Goal: Information Seeking & Learning: Check status

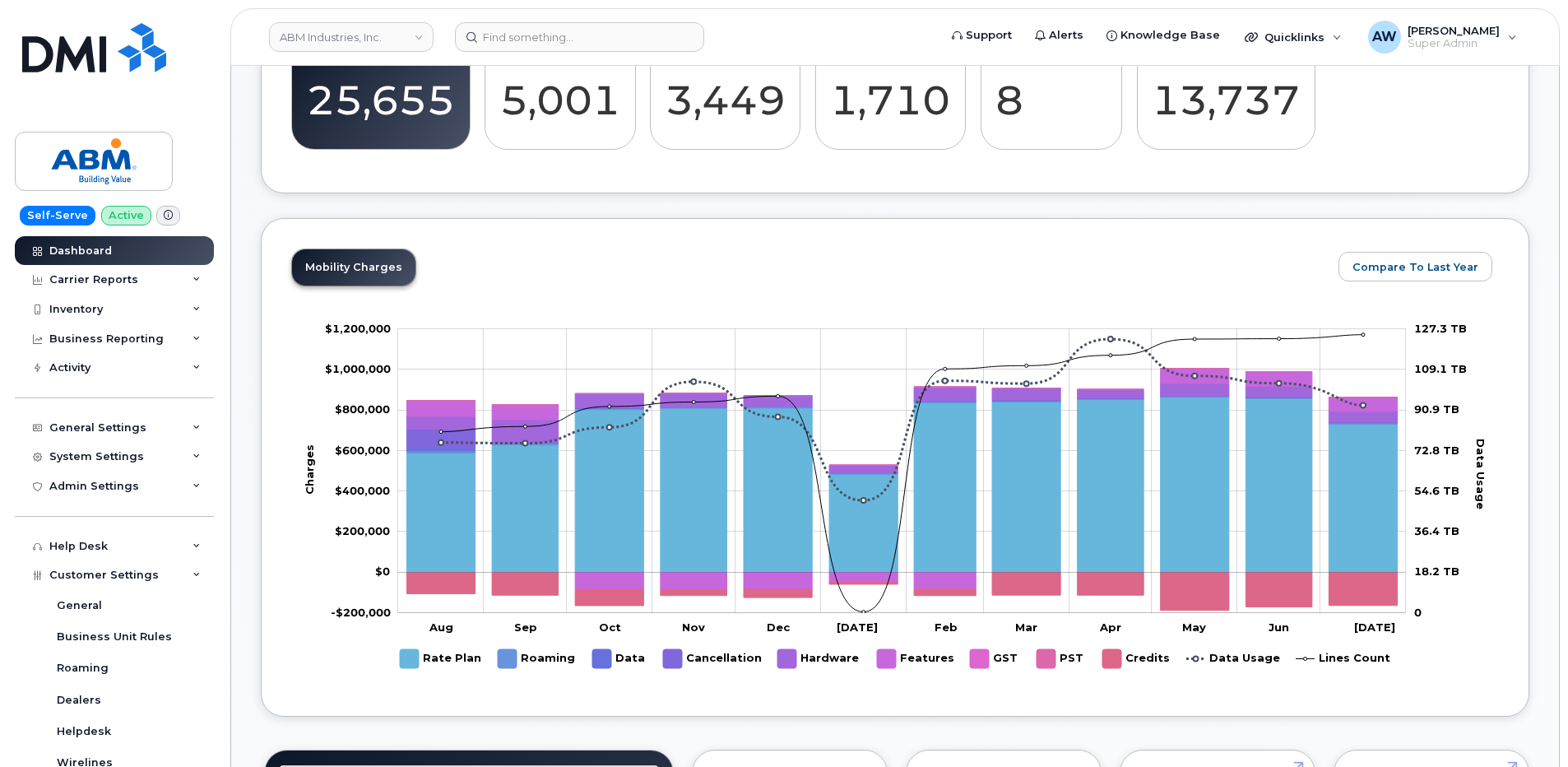
scroll to position [413, 0]
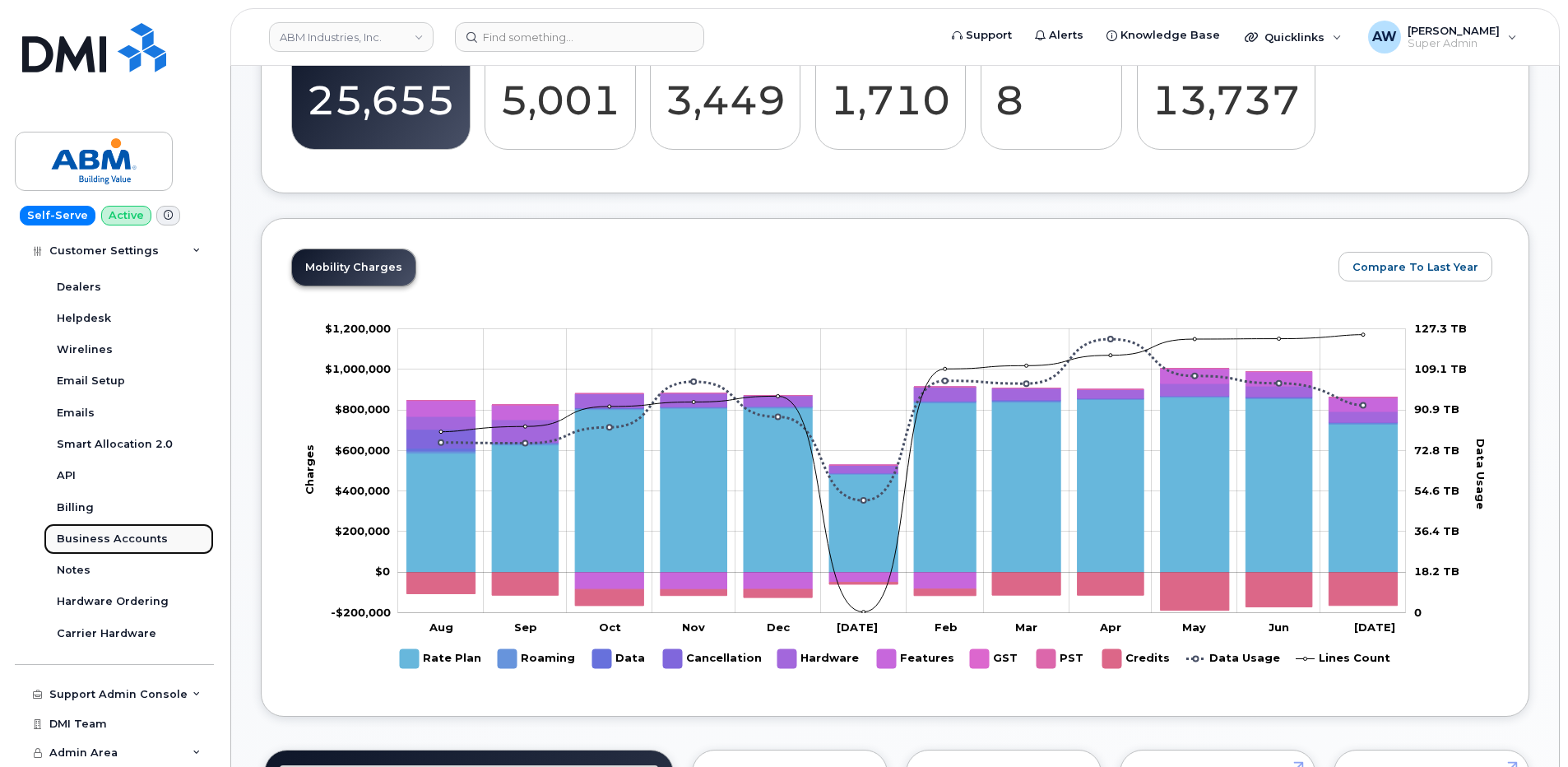
click at [134, 538] on div "Business Accounts" at bounding box center [112, 539] width 111 height 15
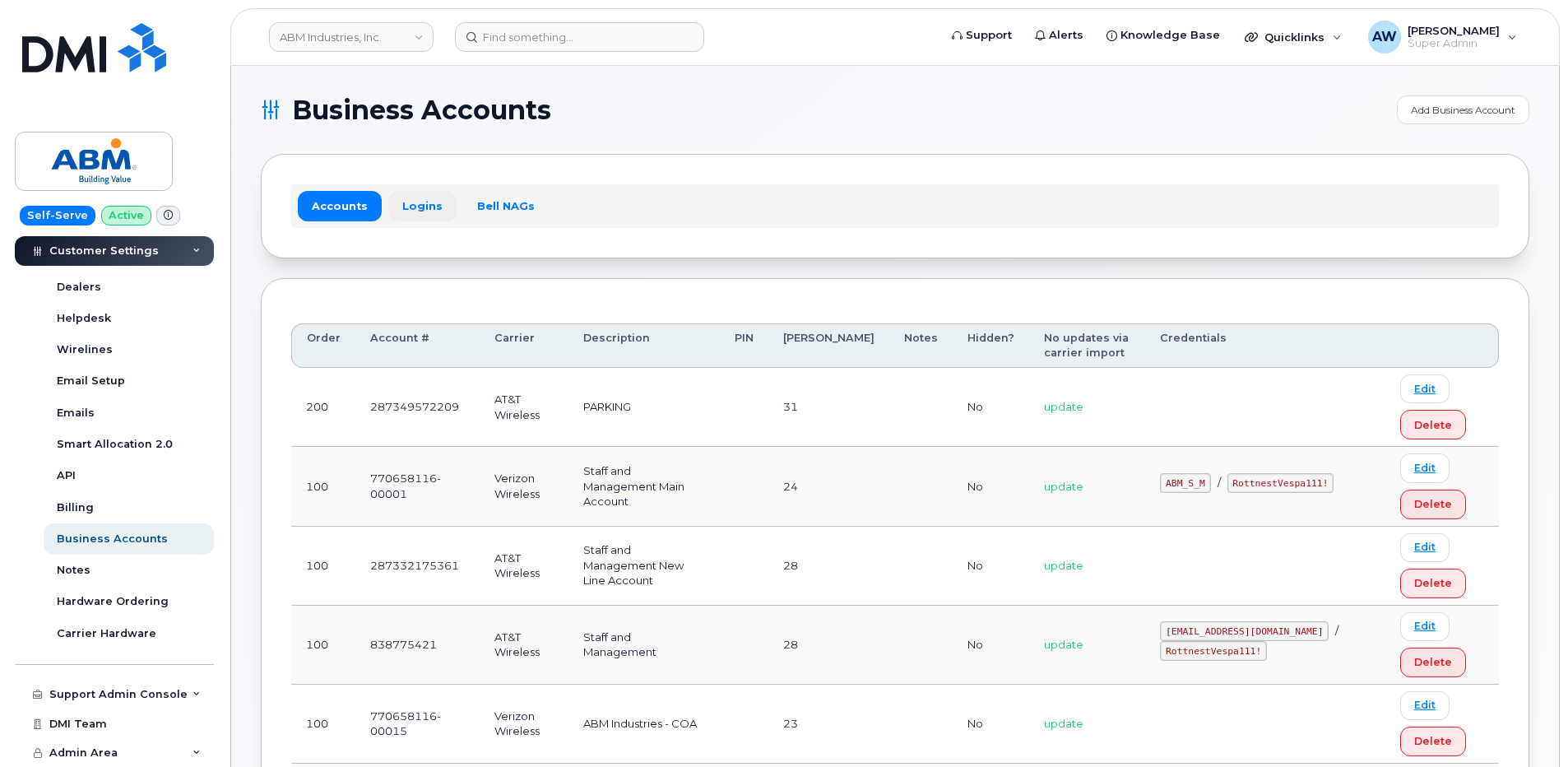
click at [444, 193] on link "Logins" at bounding box center [422, 206] width 68 height 30
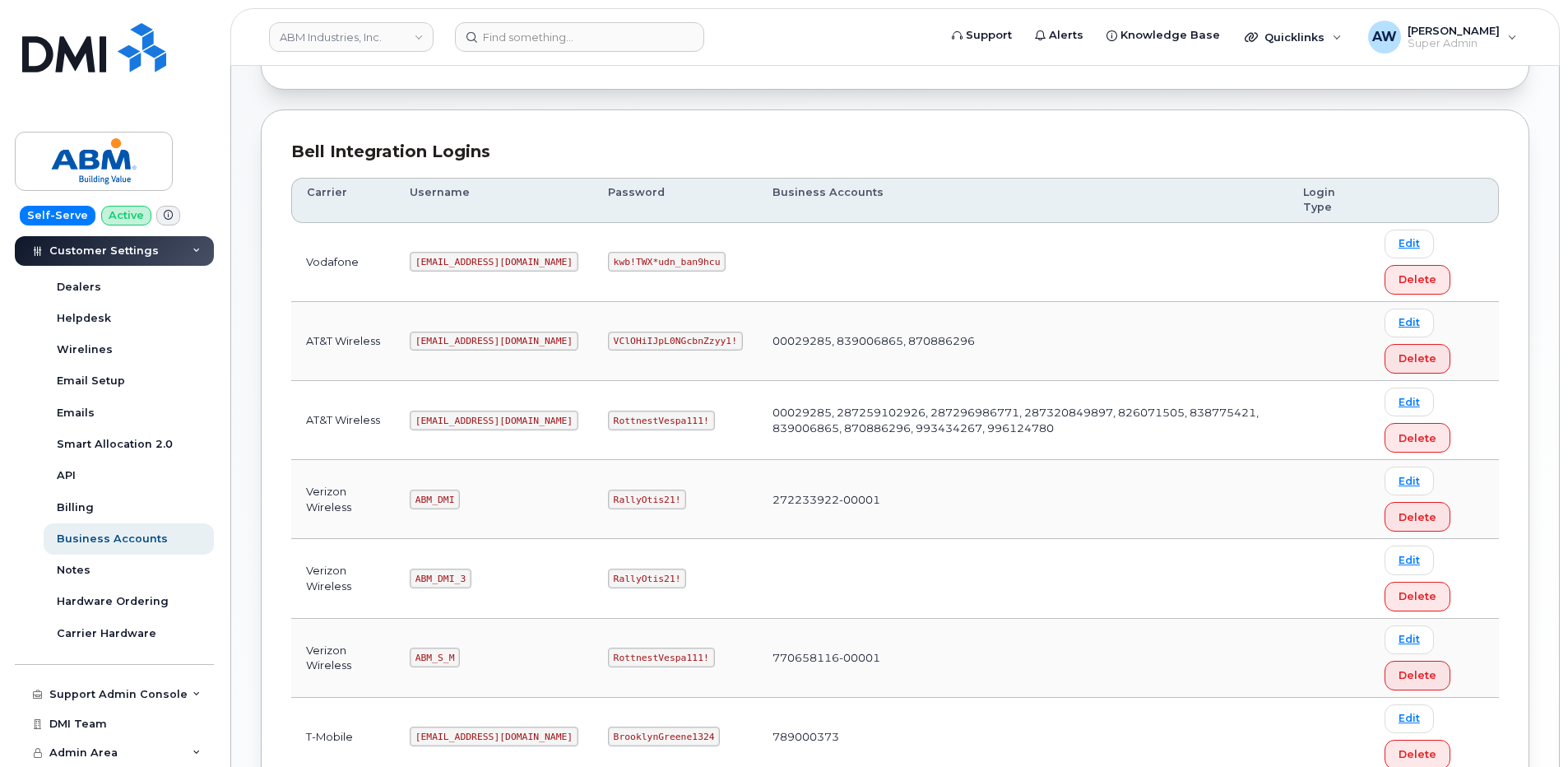
scroll to position [319, 0]
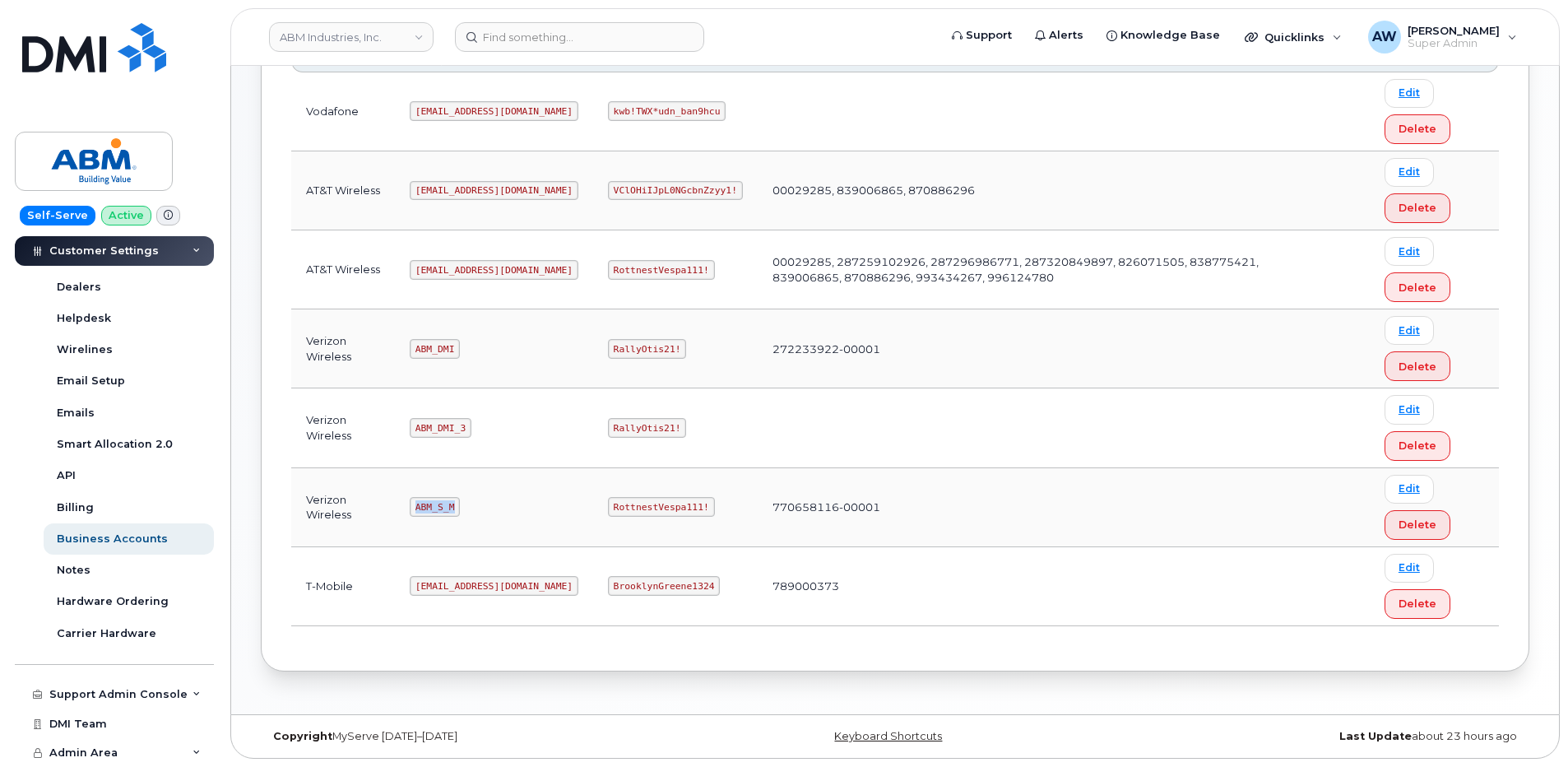
drag, startPoint x: 418, startPoint y: 505, endPoint x: 453, endPoint y: 506, distance: 35.0
click at [453, 506] on code "ABM_S_M" at bounding box center [434, 507] width 50 height 20
copy code "ABM_S_M"
drag, startPoint x: 555, startPoint y: 508, endPoint x: 641, endPoint y: 508, distance: 86.0
click at [641, 508] on code "RottnestVespa111!" at bounding box center [661, 507] width 107 height 20
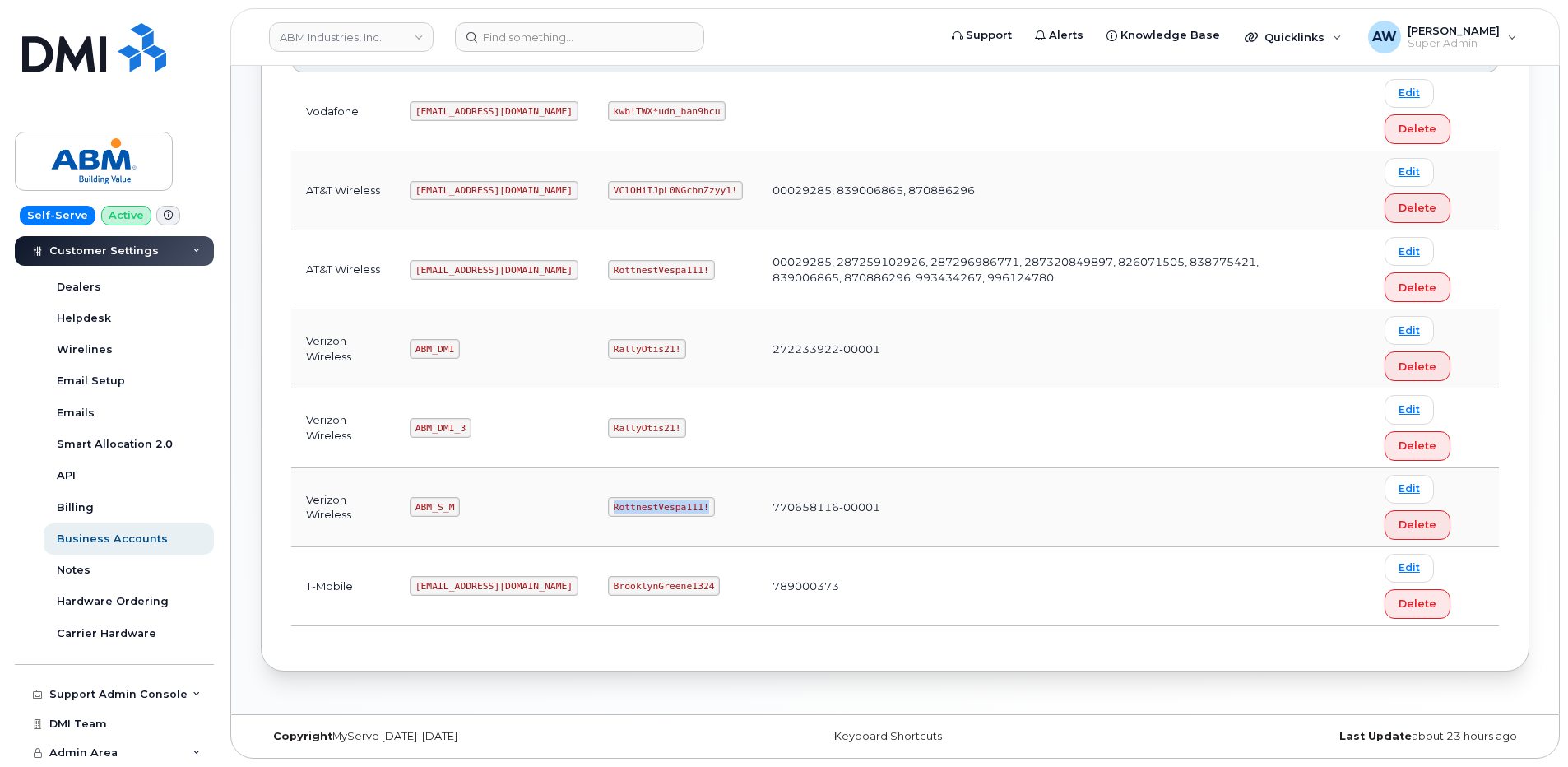
copy code "RottnestVespa111!"
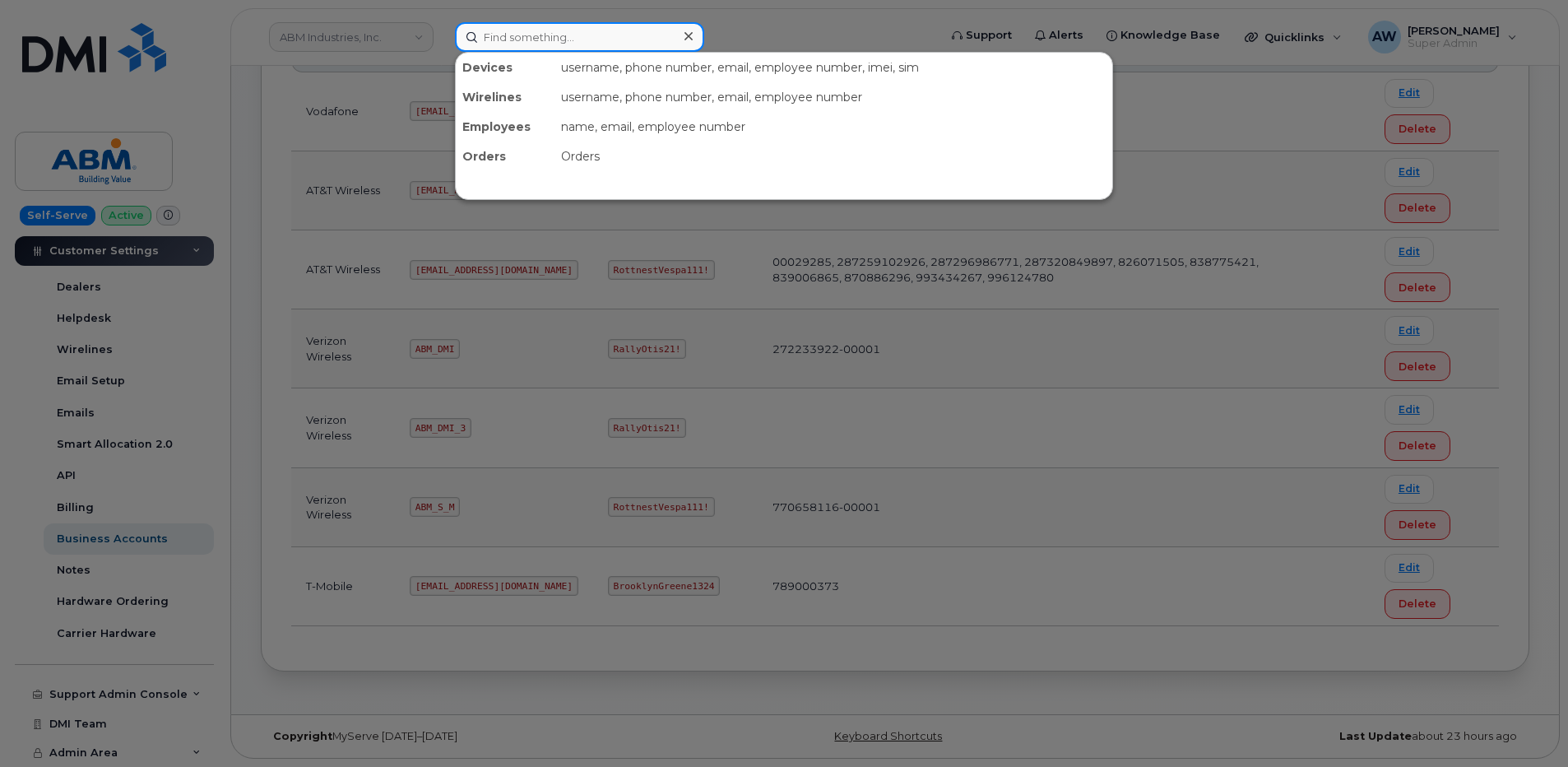
click at [597, 48] on input at bounding box center [579, 37] width 249 height 30
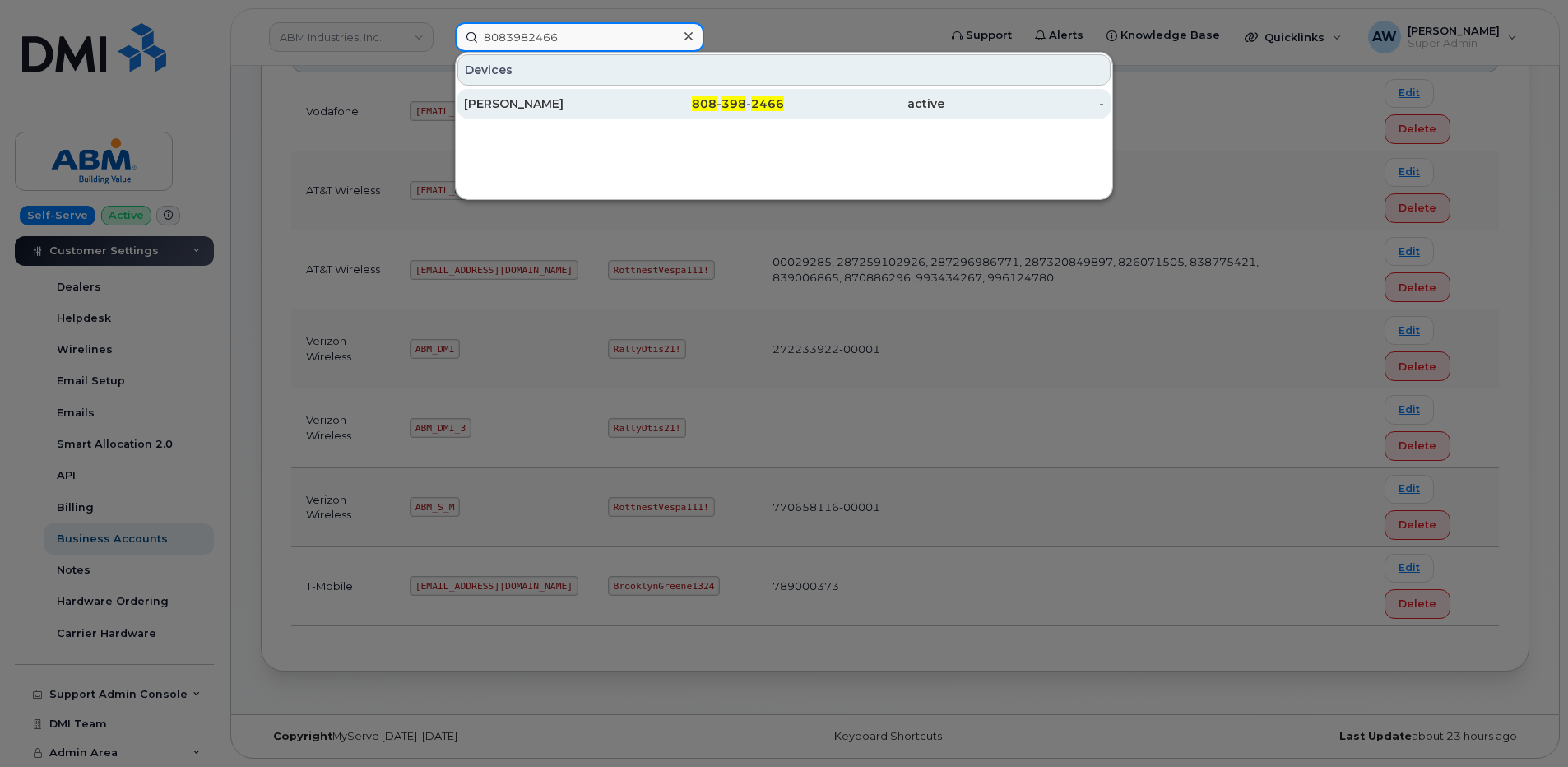
type input "8083982466"
click at [623, 116] on link "WAYNE SATO 808 - 398 - 2466 active -" at bounding box center [784, 103] width 653 height 30
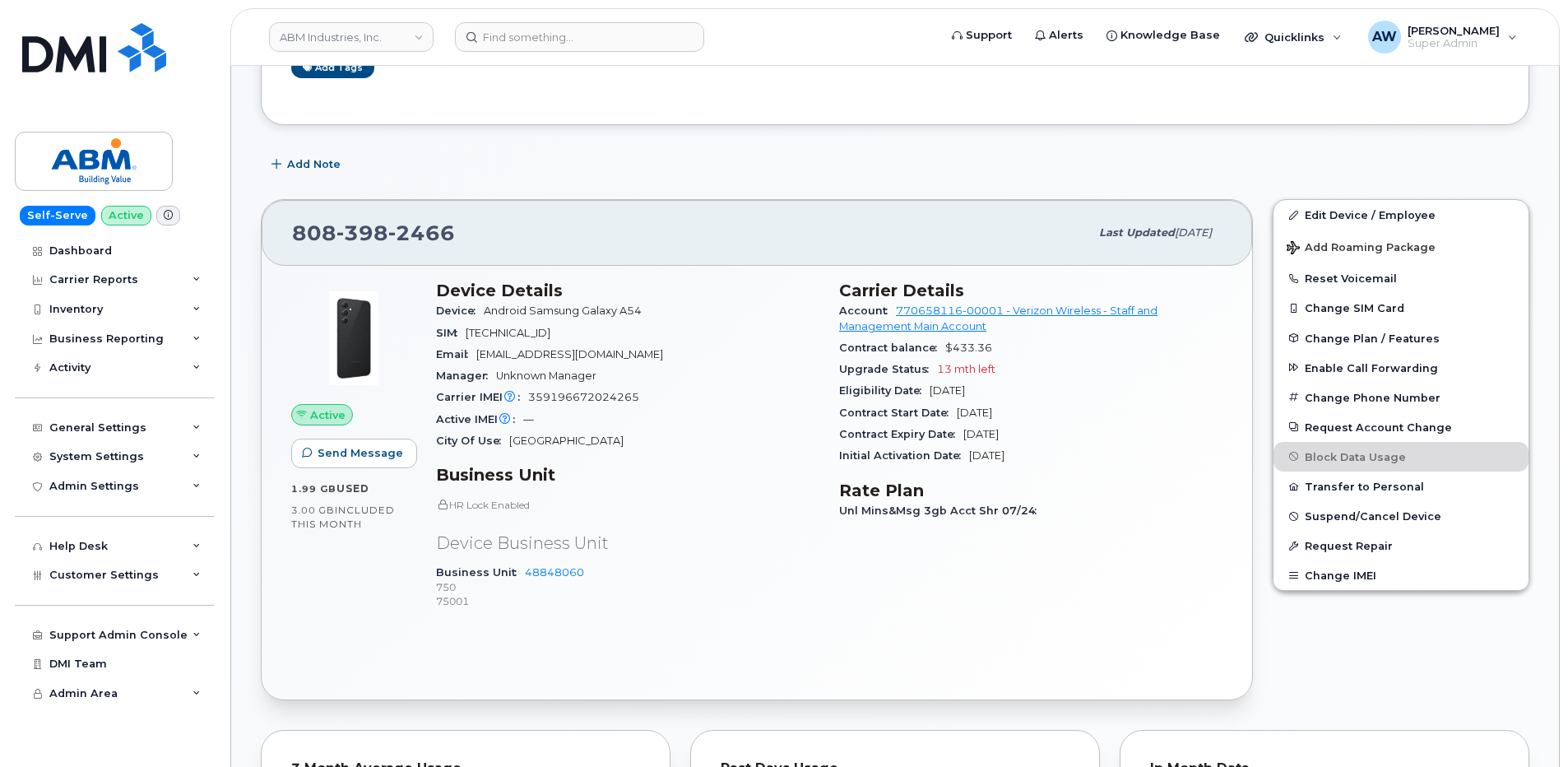
scroll to position [469, 0]
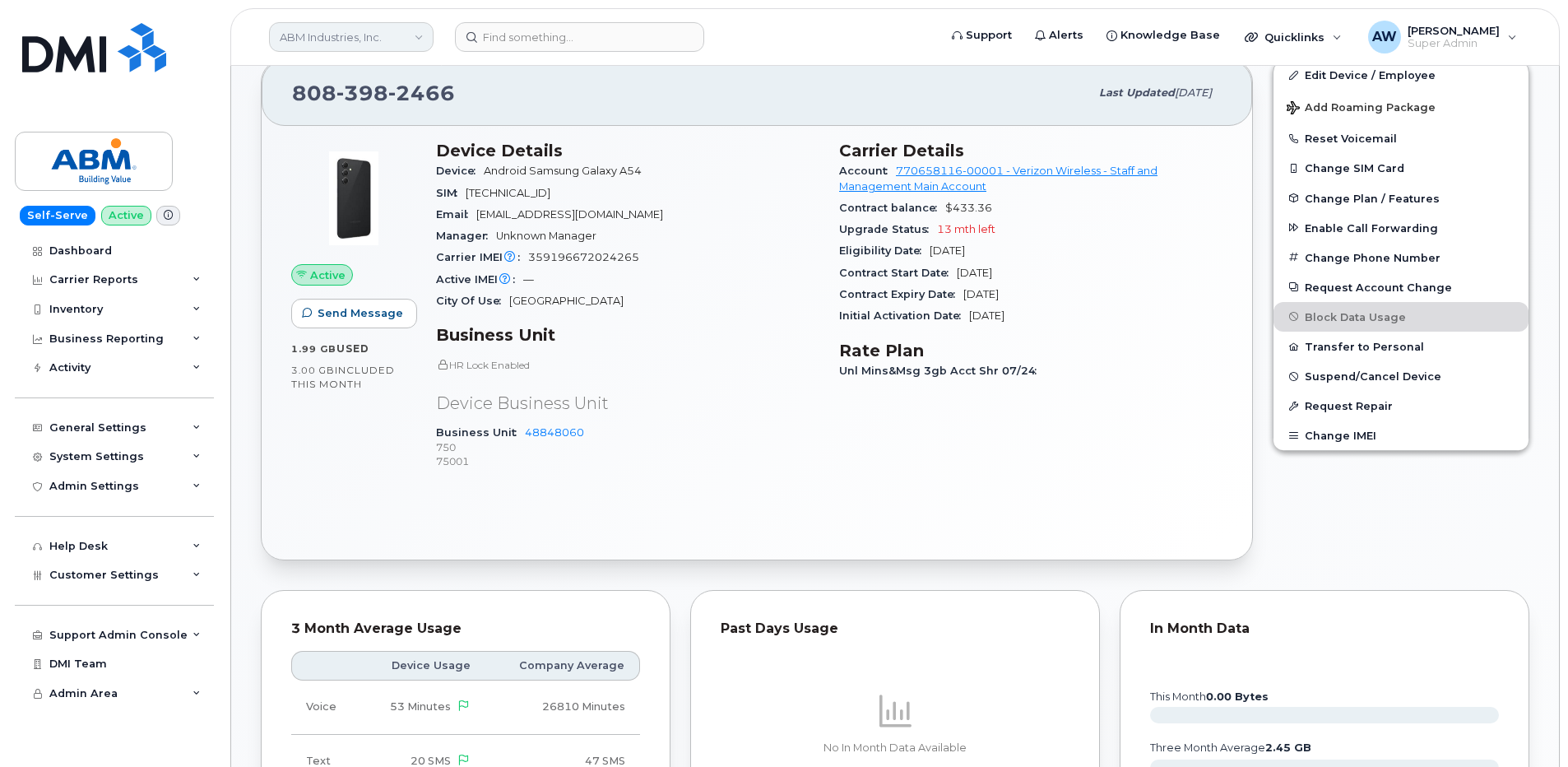
click at [315, 42] on link "ABM Industries, Inc." at bounding box center [351, 37] width 164 height 30
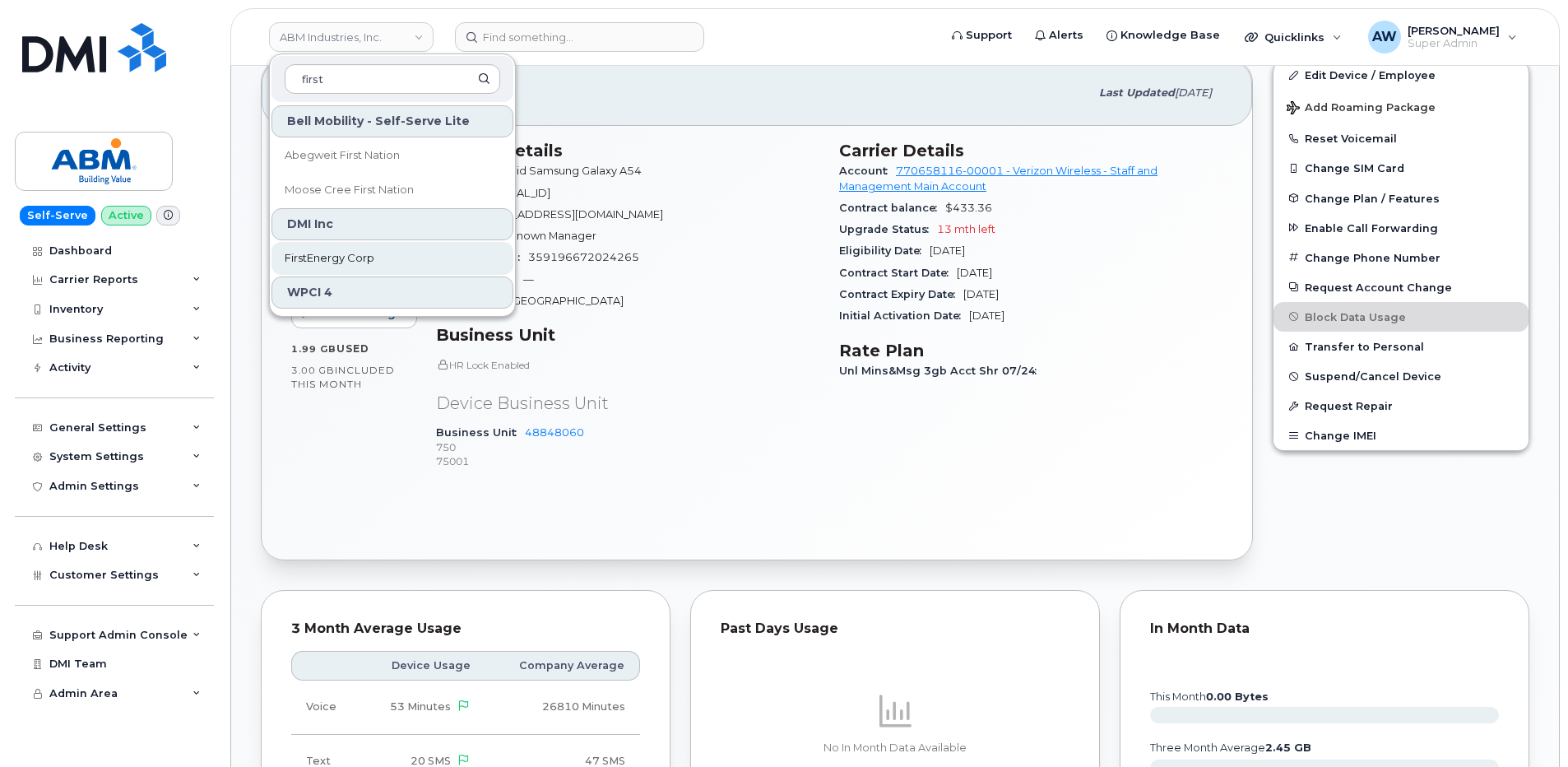
type input "first"
click at [422, 249] on link "FirstEnergy Corp" at bounding box center [393, 258] width 242 height 32
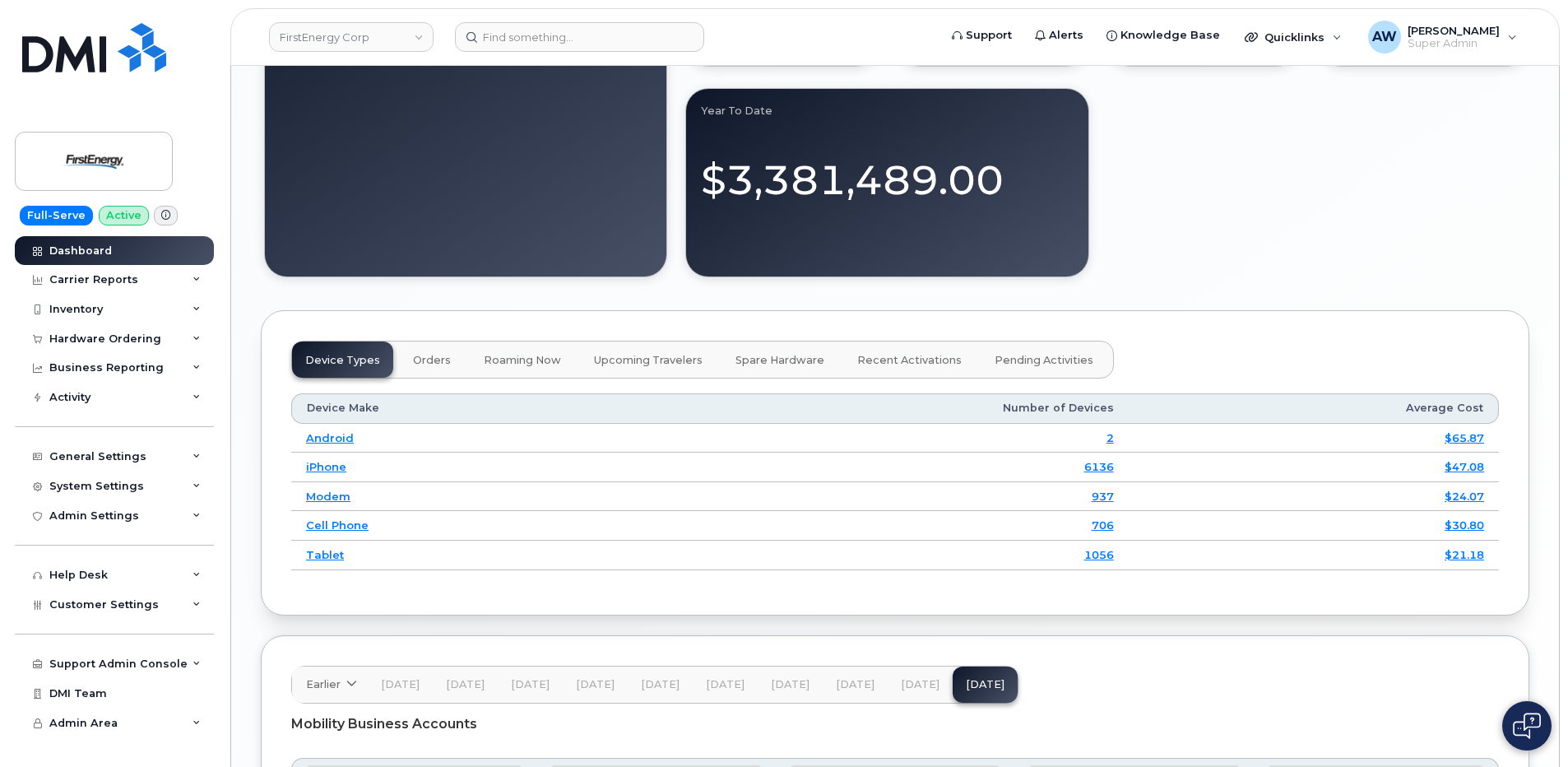
scroll to position [1892, 0]
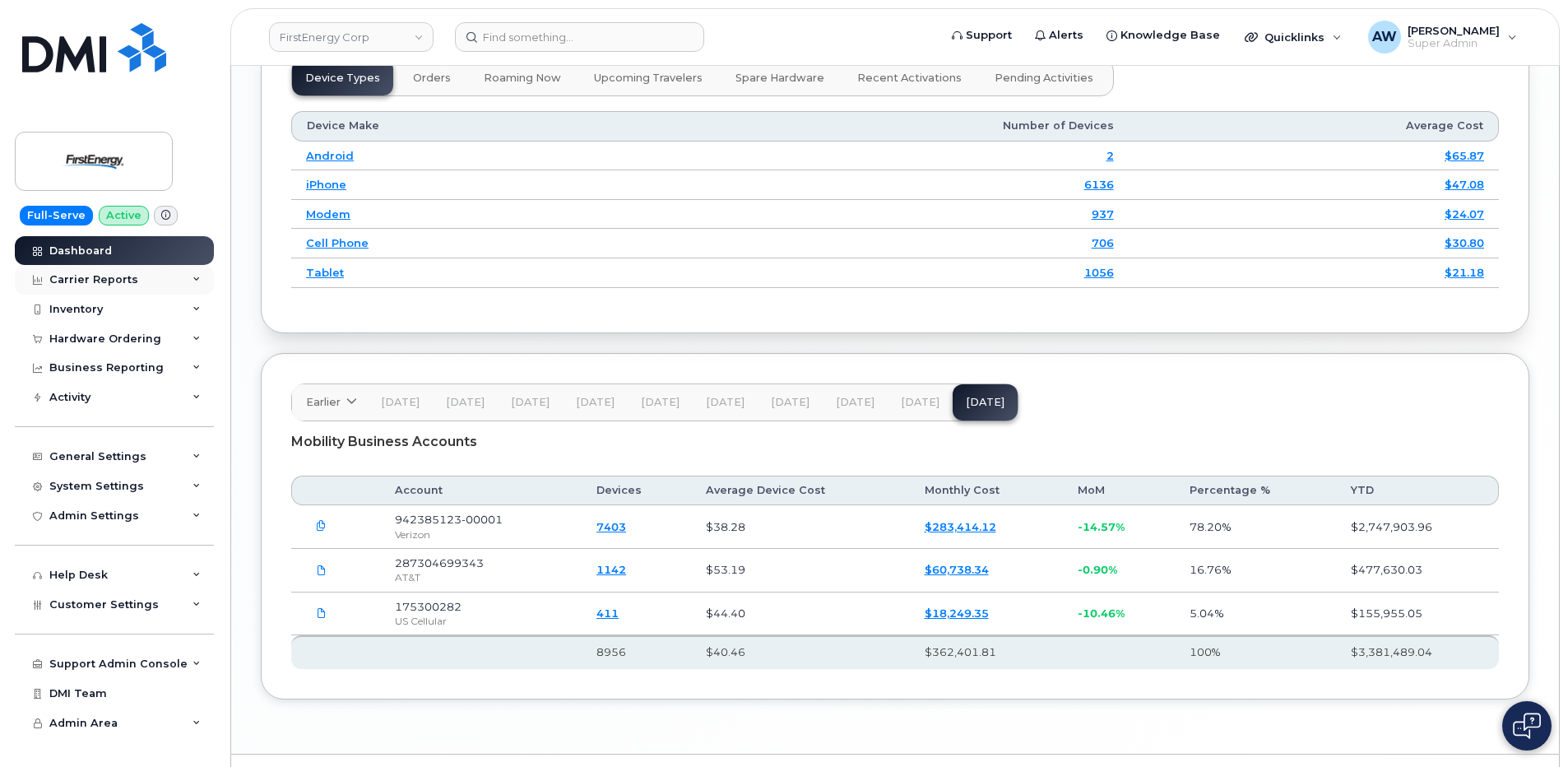
click at [153, 276] on div "Carrier Reports" at bounding box center [114, 280] width 199 height 30
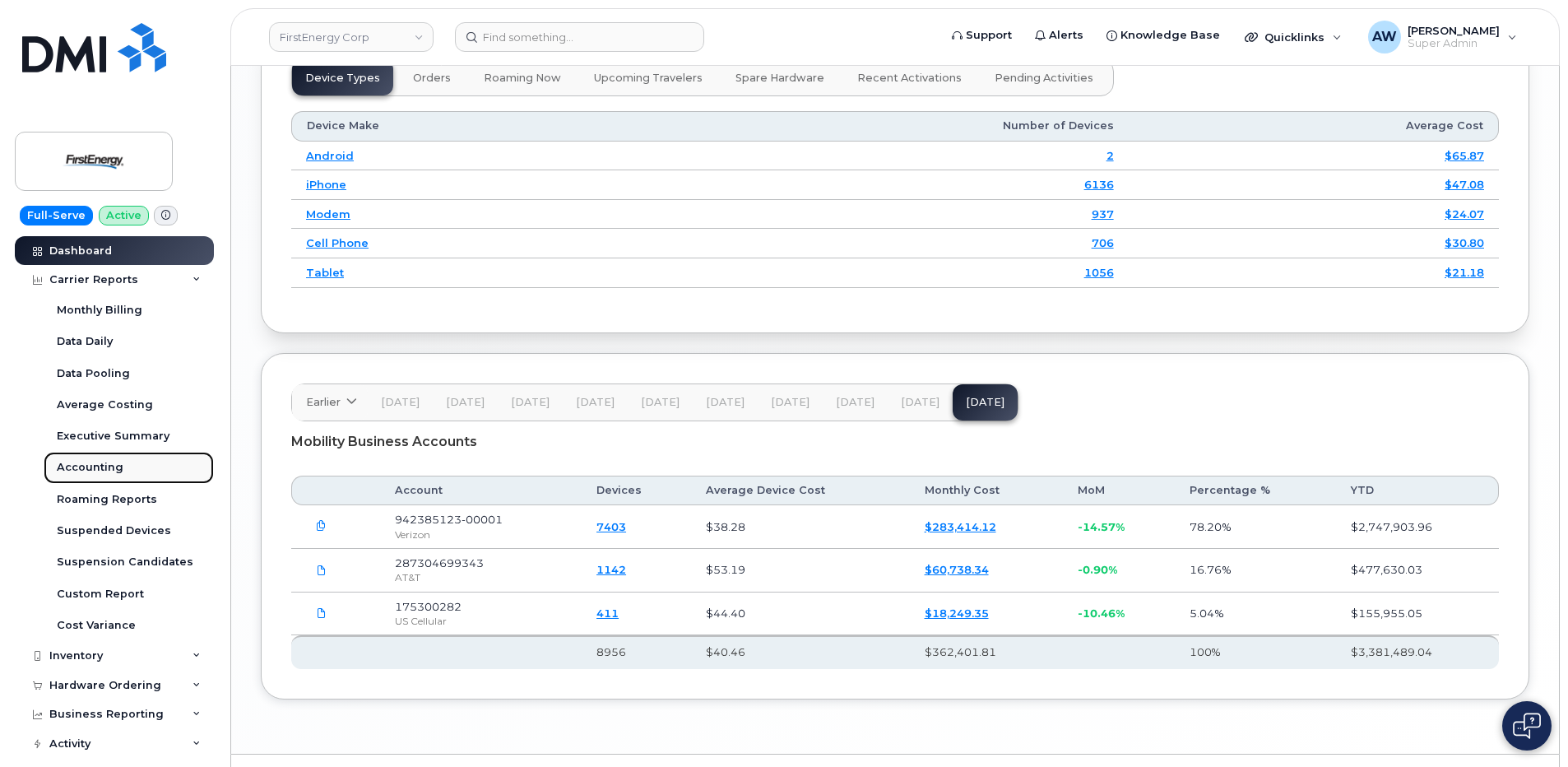
click at [157, 473] on link "Accounting" at bounding box center [128, 468] width 170 height 32
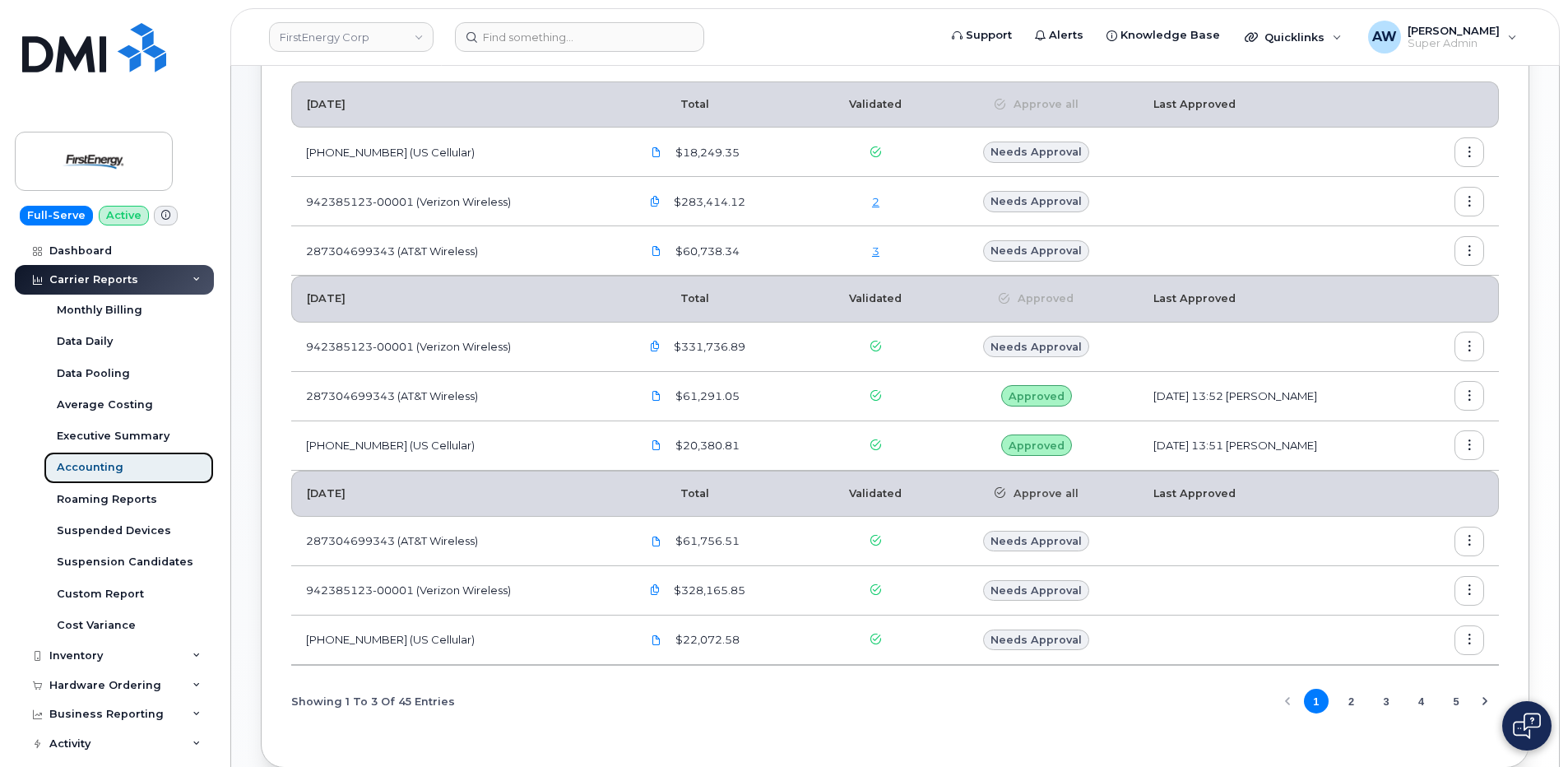
scroll to position [252, 0]
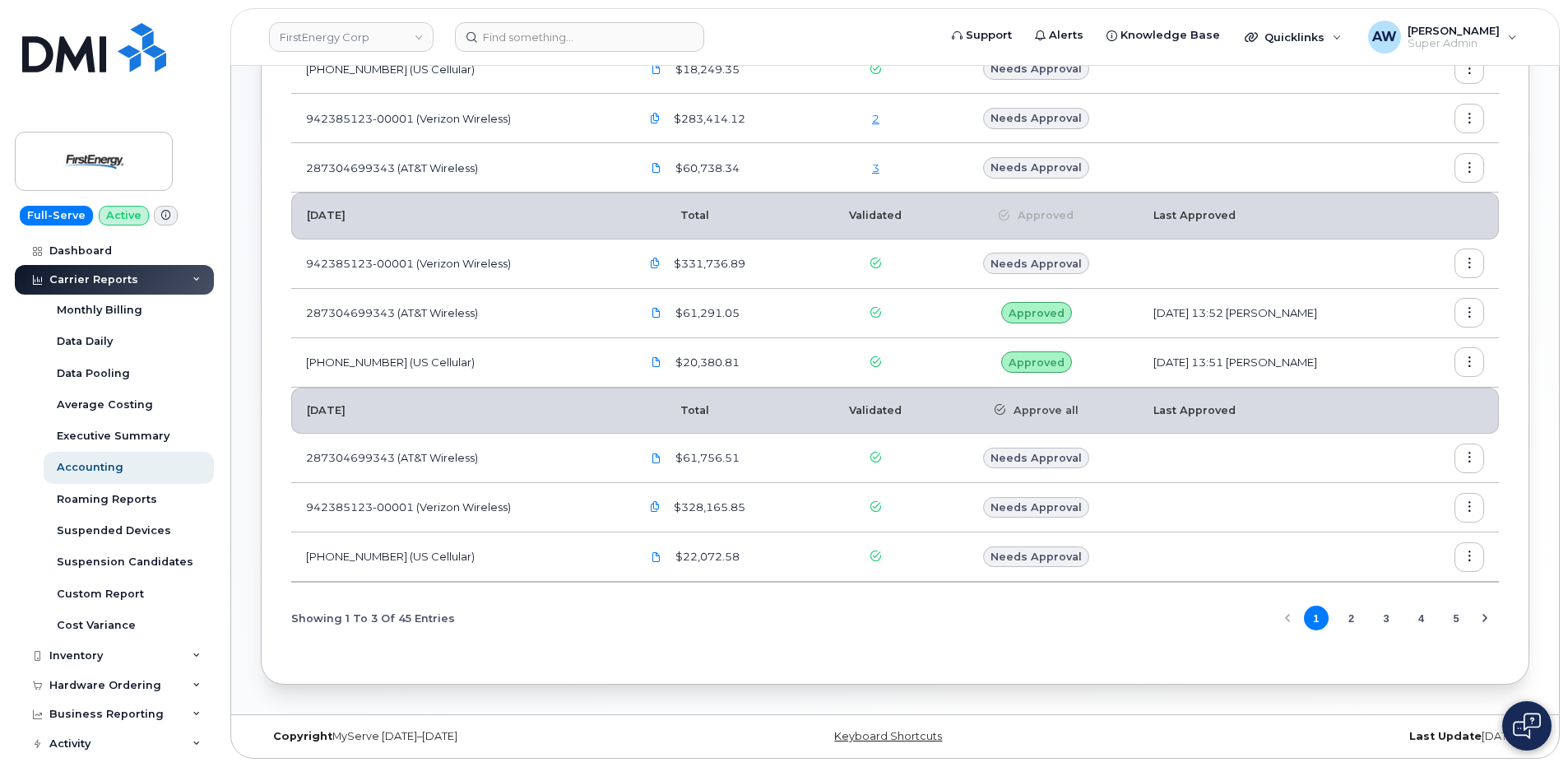
click at [1381, 618] on button "3" at bounding box center [1386, 617] width 25 height 25
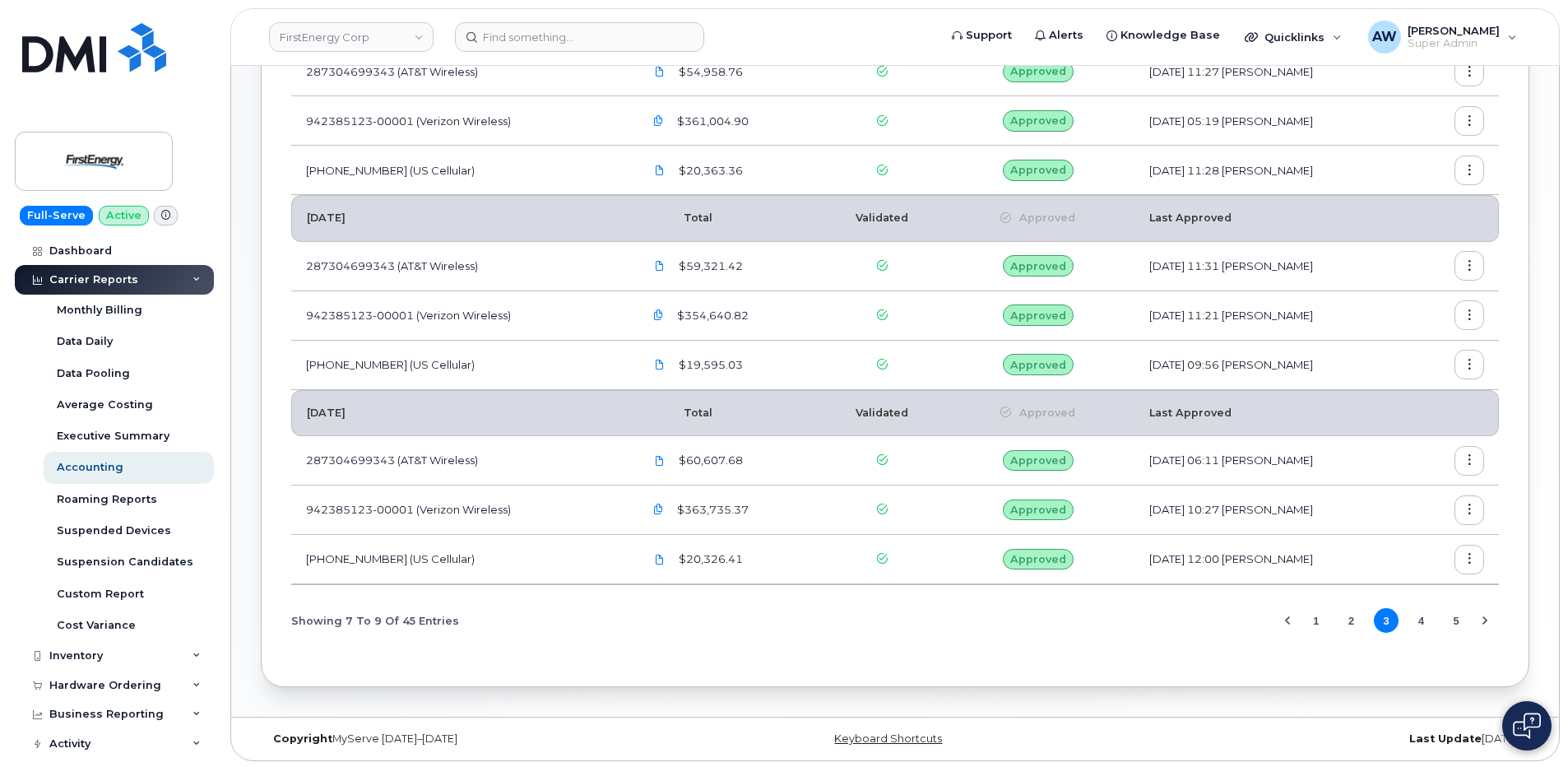
scroll to position [252, 0]
click at [1363, 626] on span "1 2 3 4 5" at bounding box center [1387, 617] width 168 height 29
click at [1349, 619] on button "2" at bounding box center [1350, 617] width 25 height 25
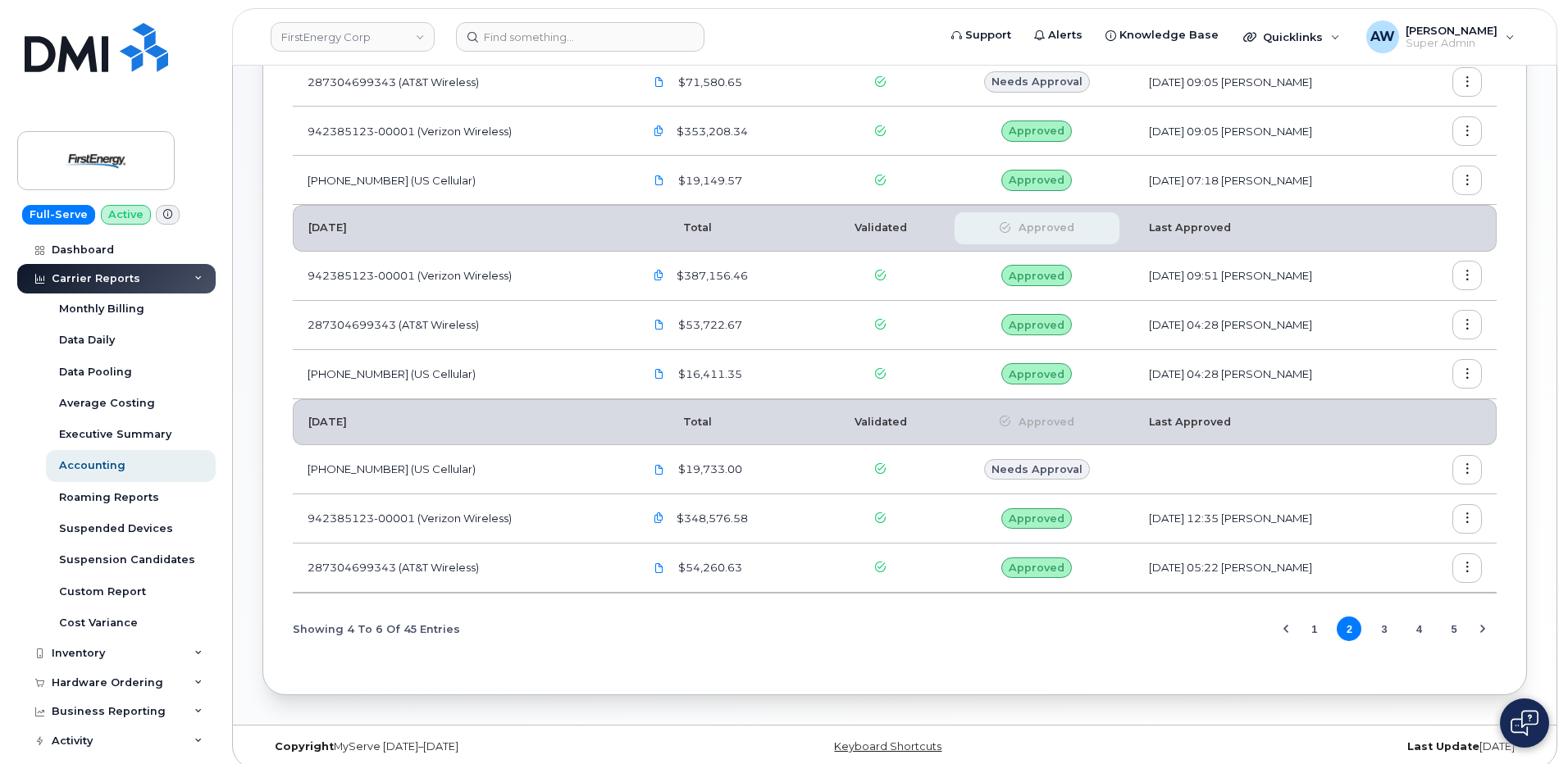
scroll to position [246, 0]
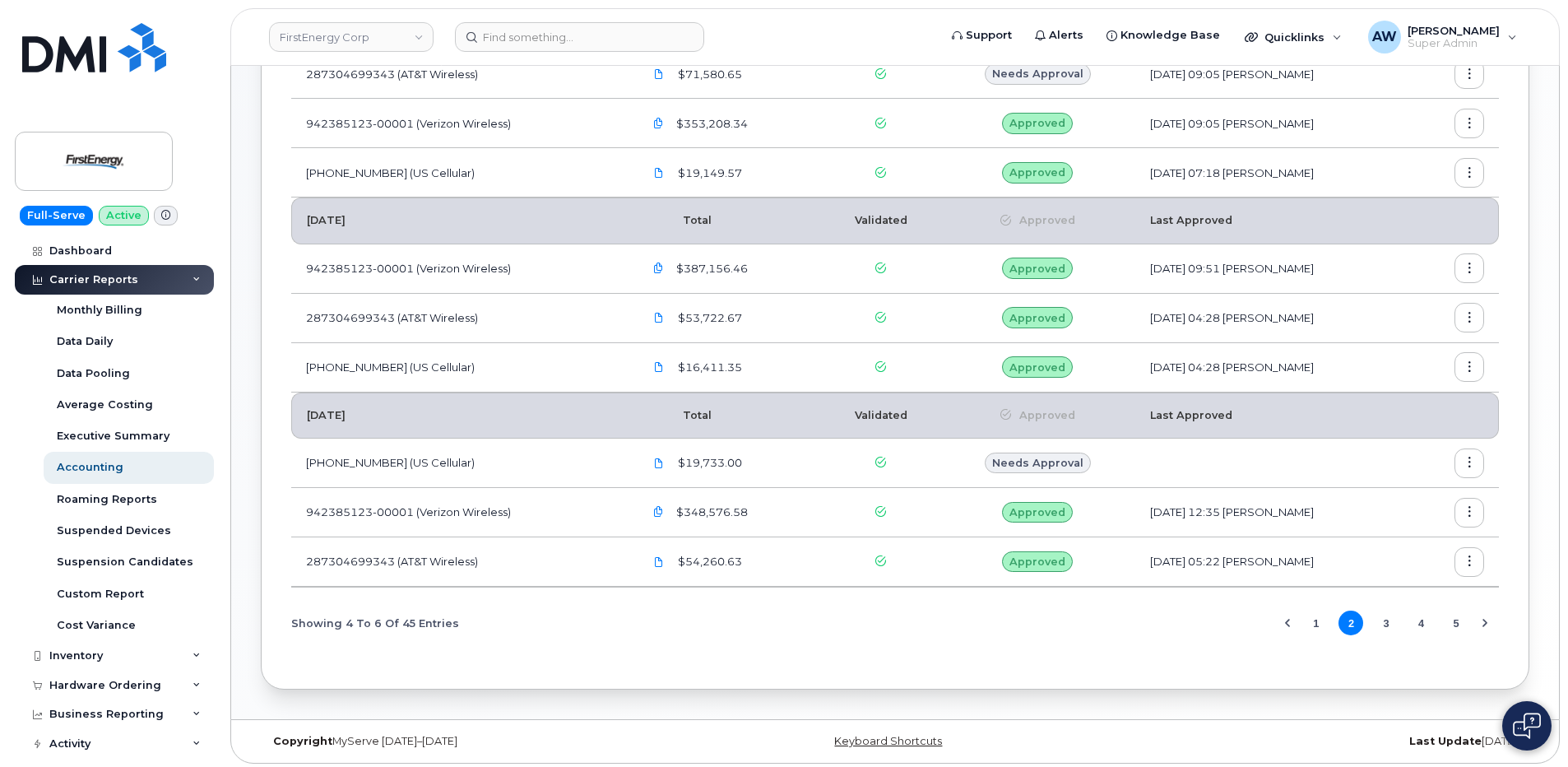
click at [1472, 458] on icon "button" at bounding box center [1470, 463] width 11 height 11
click at [1437, 506] on div "Details" at bounding box center [1410, 498] width 147 height 32
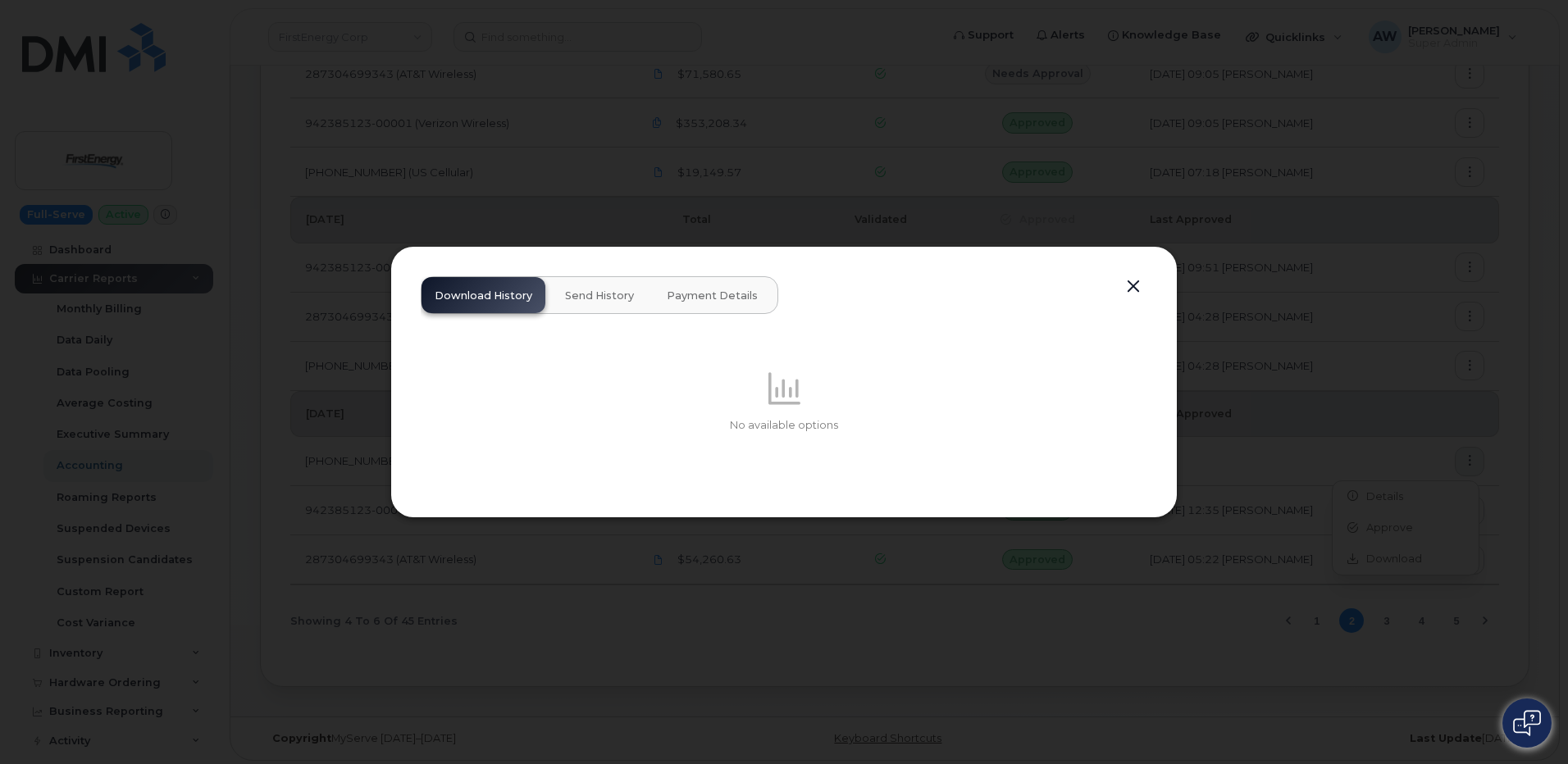
click at [731, 291] on span "Payment Details" at bounding box center [711, 295] width 91 height 13
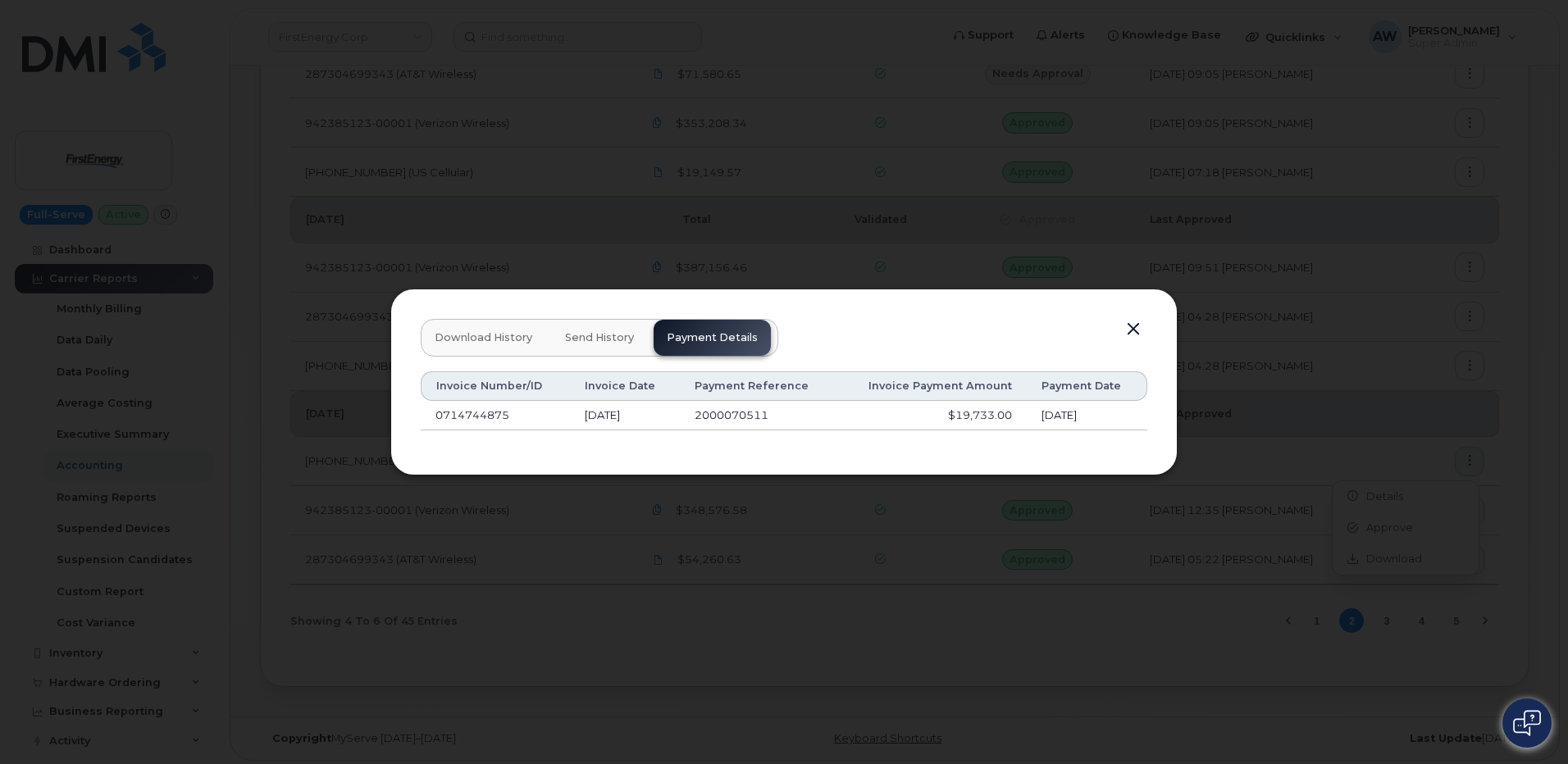
click at [1126, 331] on button "button" at bounding box center [1132, 329] width 25 height 23
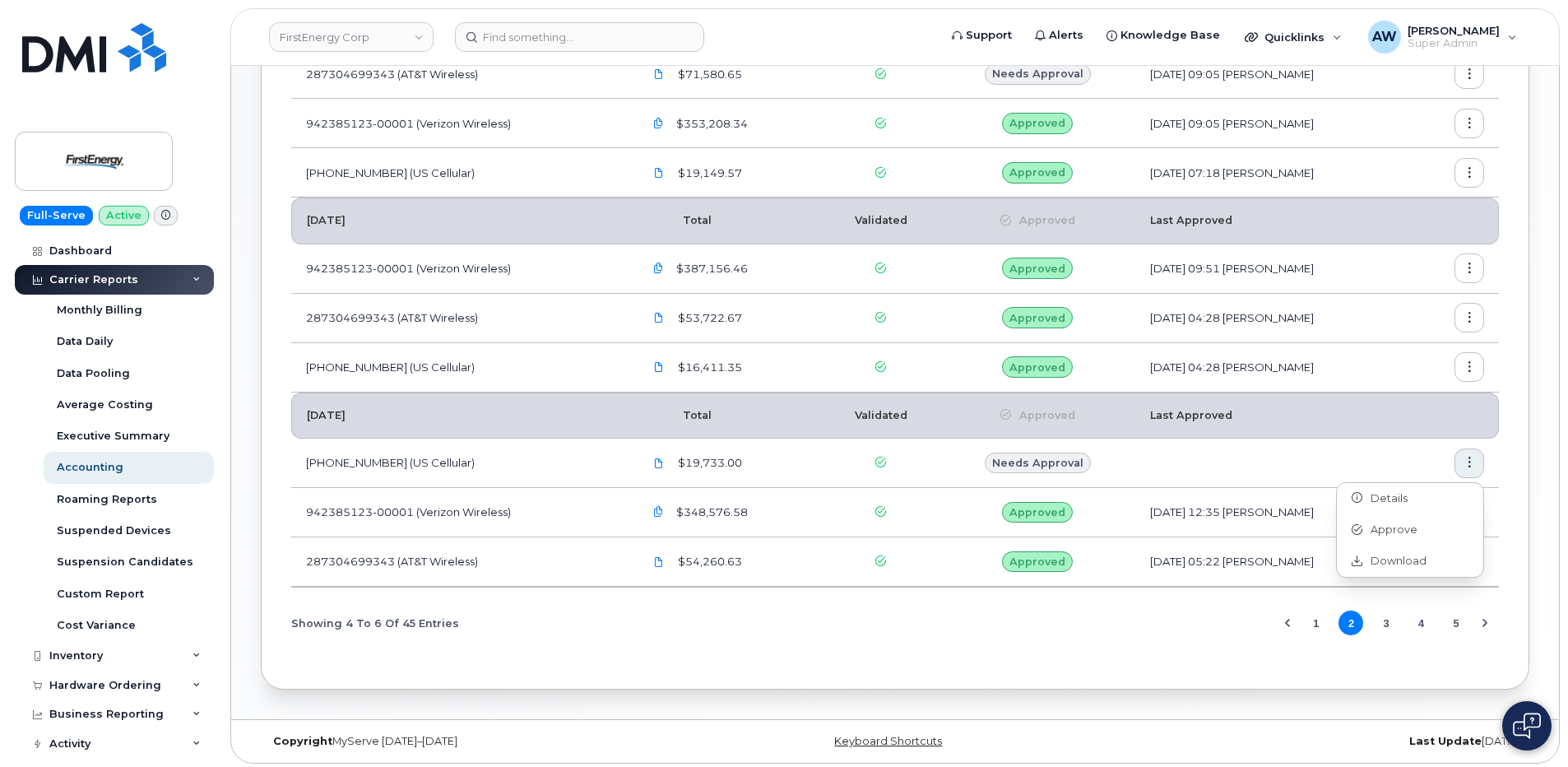
click at [1470, 362] on icon "button" at bounding box center [1470, 367] width 11 height 11
click at [1409, 400] on div "Details" at bounding box center [1410, 403] width 147 height 32
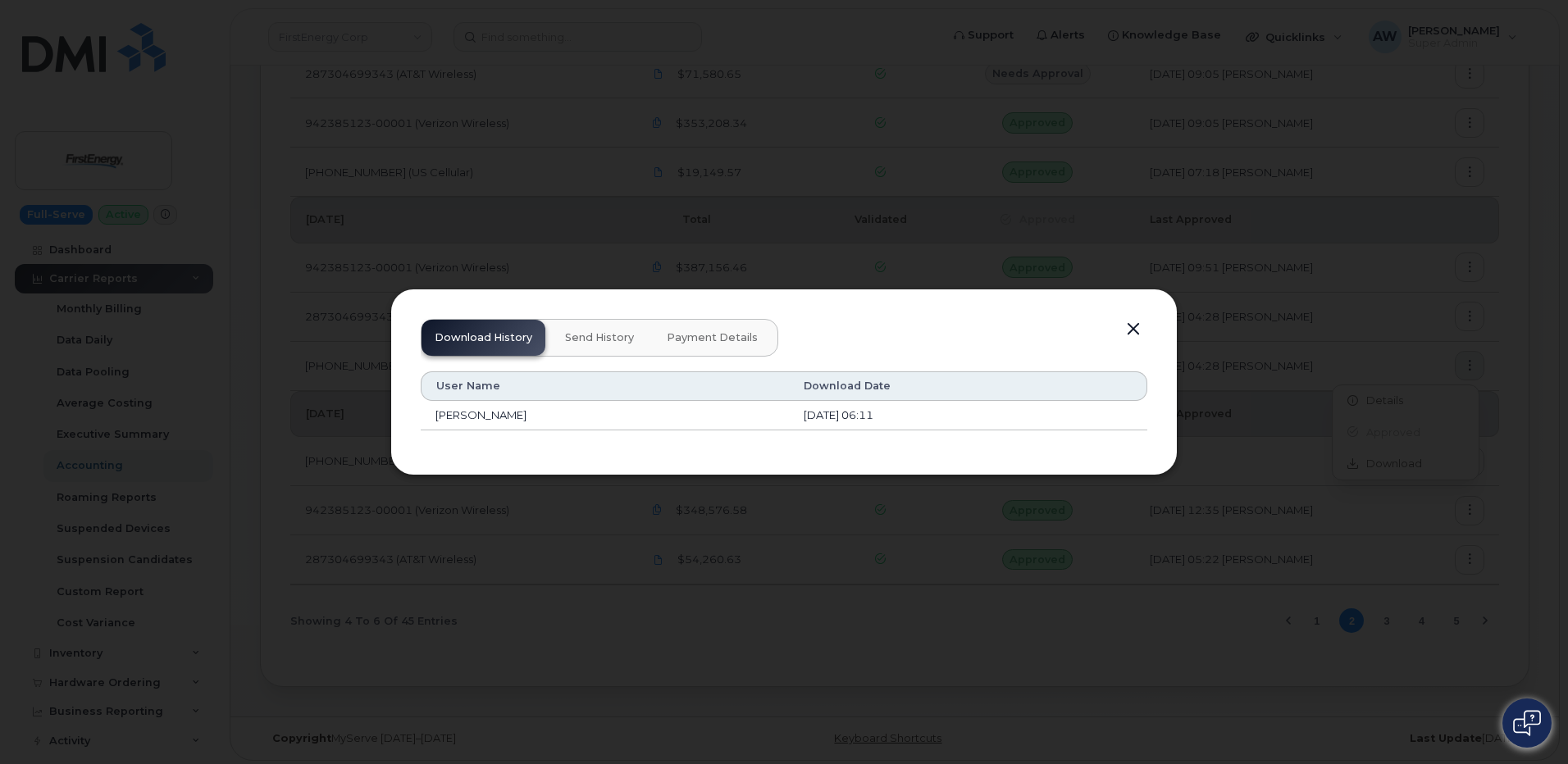
click at [711, 330] on button "Payment Details" at bounding box center [711, 337] width 117 height 36
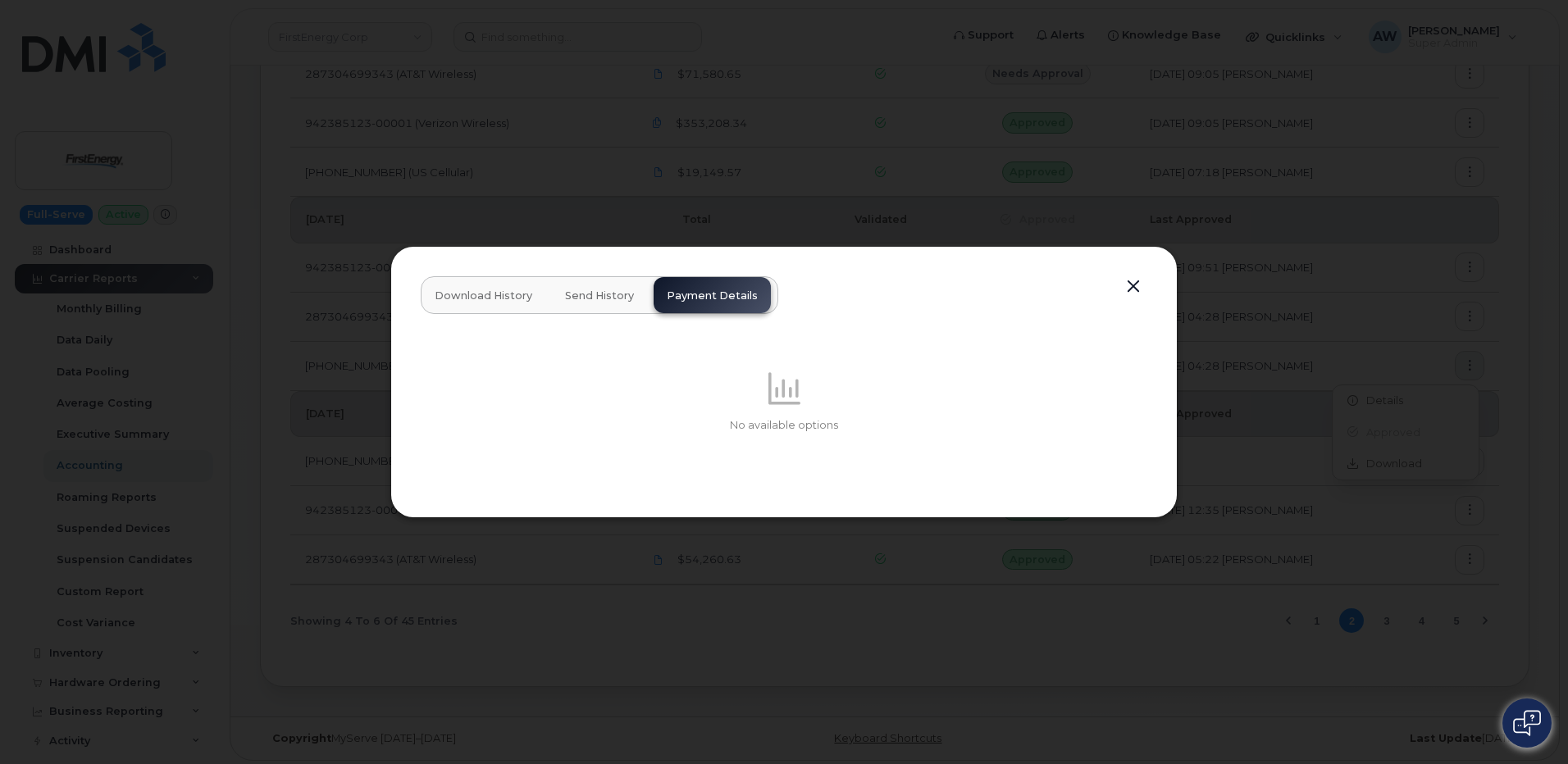
drag, startPoint x: 566, startPoint y: 261, endPoint x: 694, endPoint y: 296, distance: 132.7
click at [694, 296] on div "Download History Send History Payment Details No available options" at bounding box center [784, 382] width 787 height 272
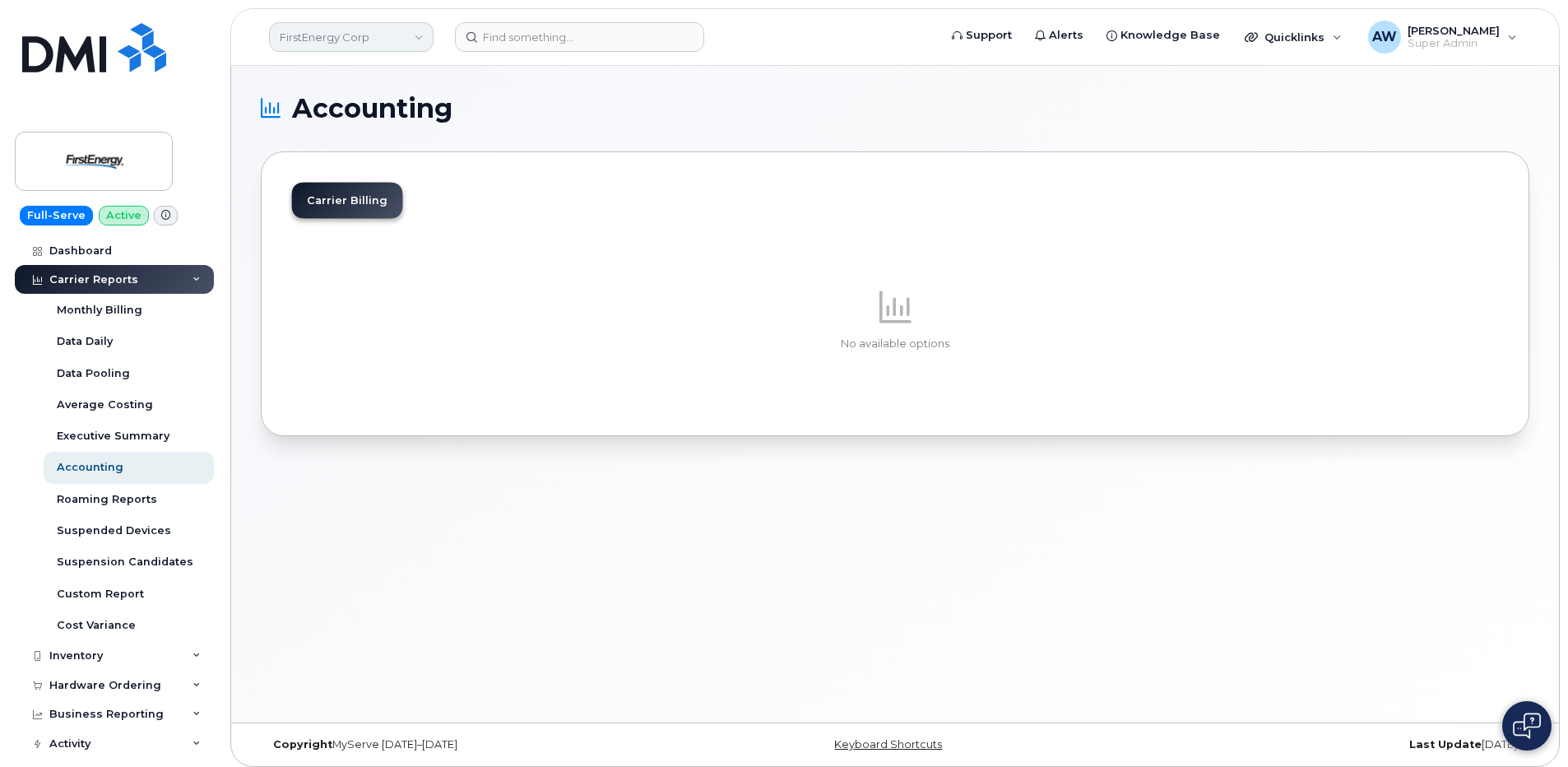
click at [354, 42] on link "FirstEnergy Corp" at bounding box center [351, 37] width 164 height 30
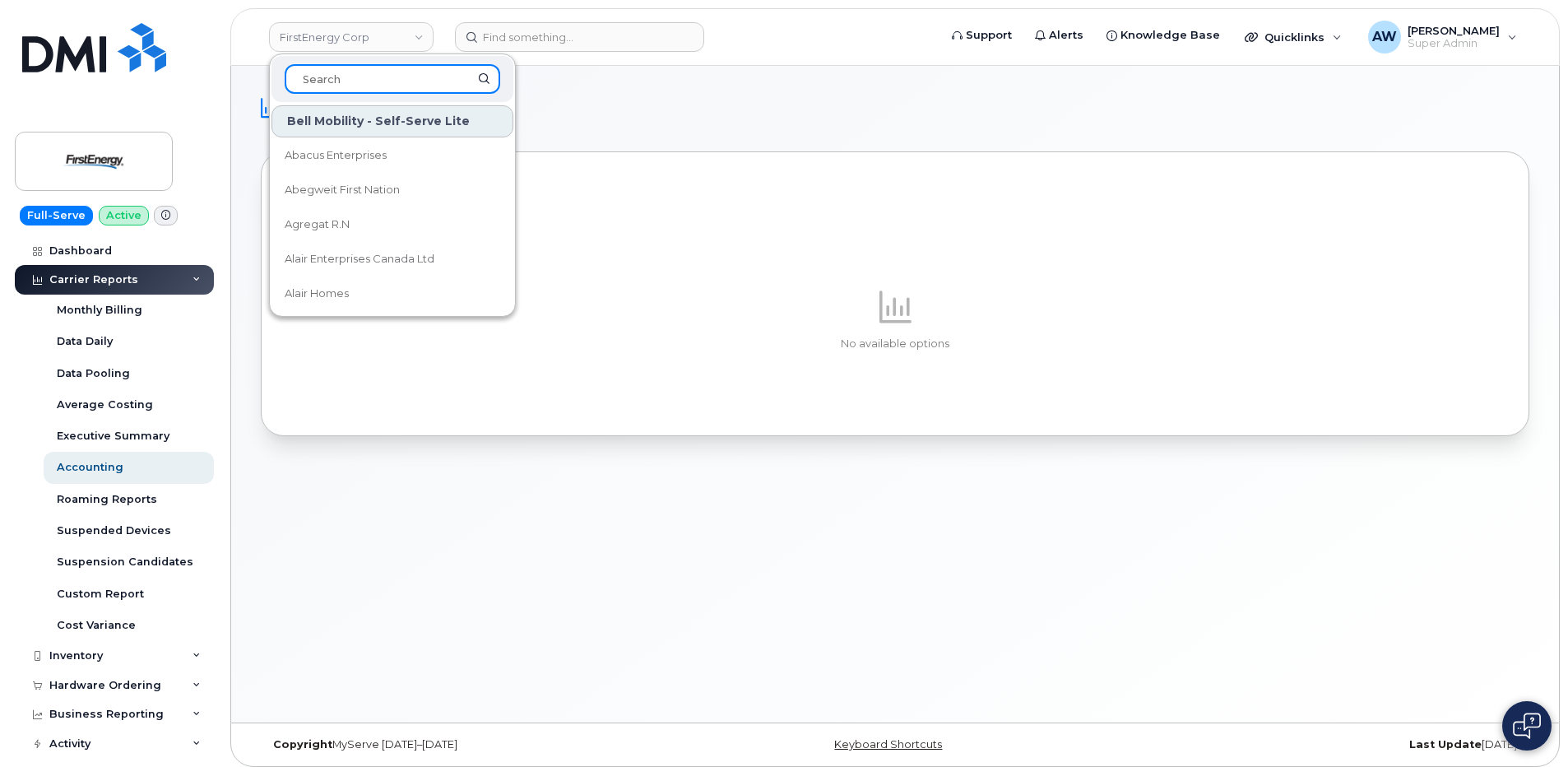
click at [385, 88] on input at bounding box center [392, 79] width 216 height 30
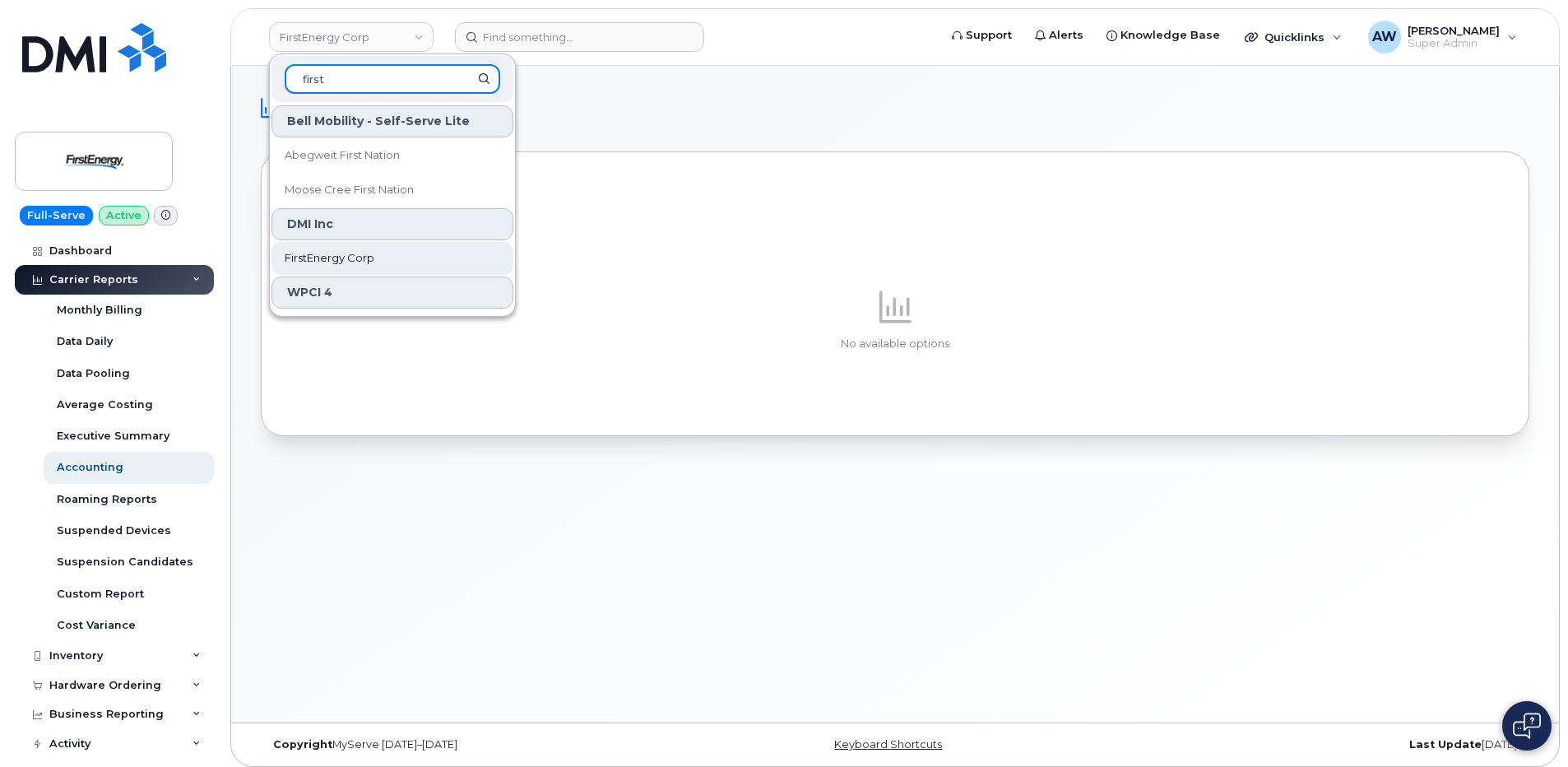
type input "first"
click at [371, 247] on link "FirstEnergy Corp" at bounding box center [393, 258] width 242 height 32
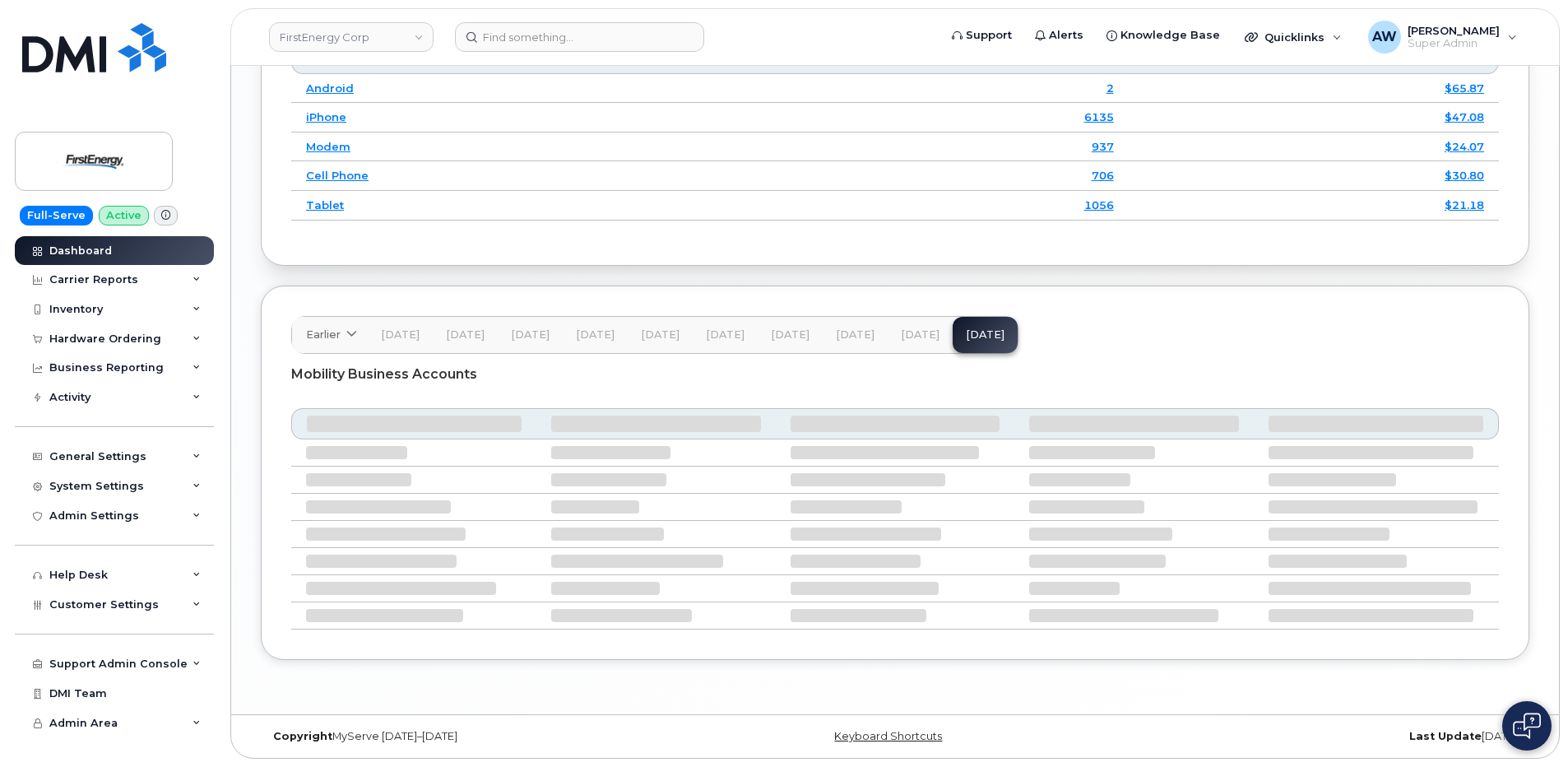
scroll to position [1932, 0]
